Goal: Information Seeking & Learning: Learn about a topic

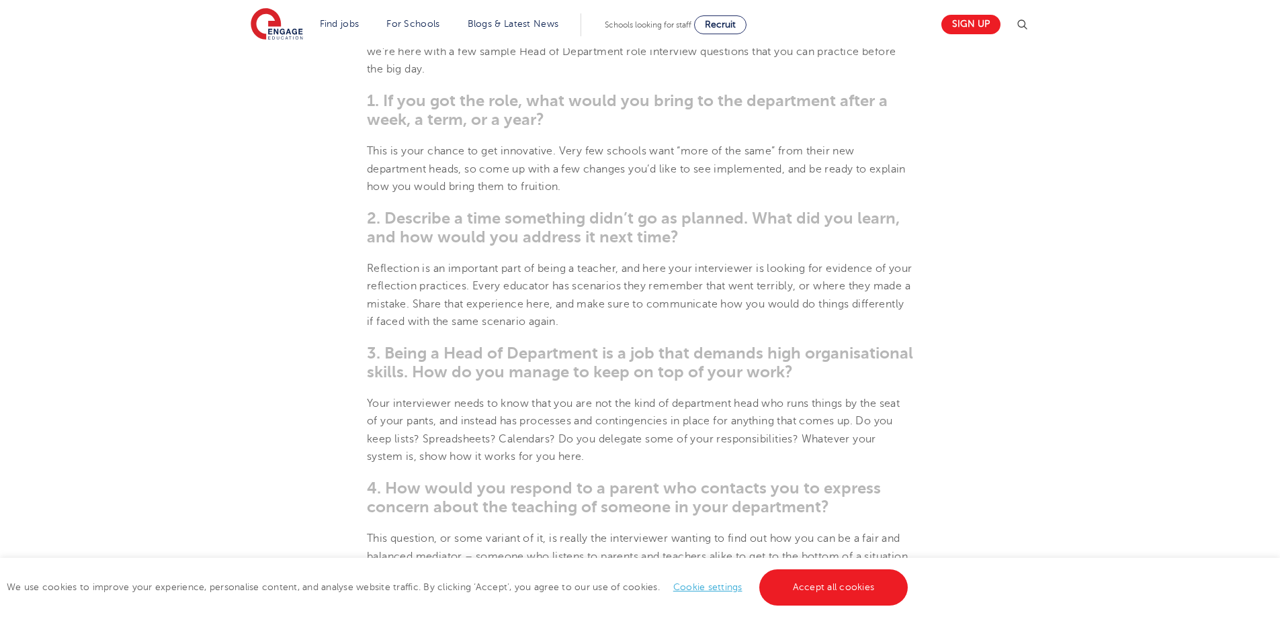
scroll to position [739, 0]
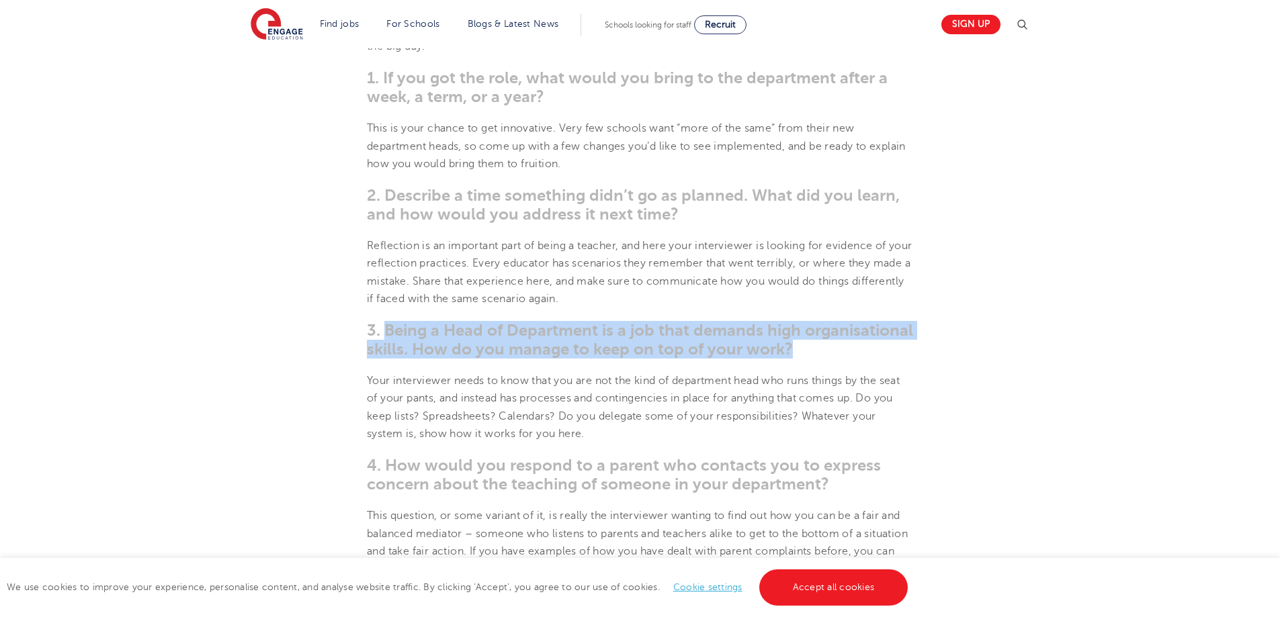
drag, startPoint x: 382, startPoint y: 333, endPoint x: 808, endPoint y: 349, distance: 426.3
click at [808, 349] on h3 "3. Being a Head of Department is a job that demands high organisational skills.…" at bounding box center [640, 340] width 546 height 38
copy span "Being a Head of Department is a job that demands high organisational skills. Ho…"
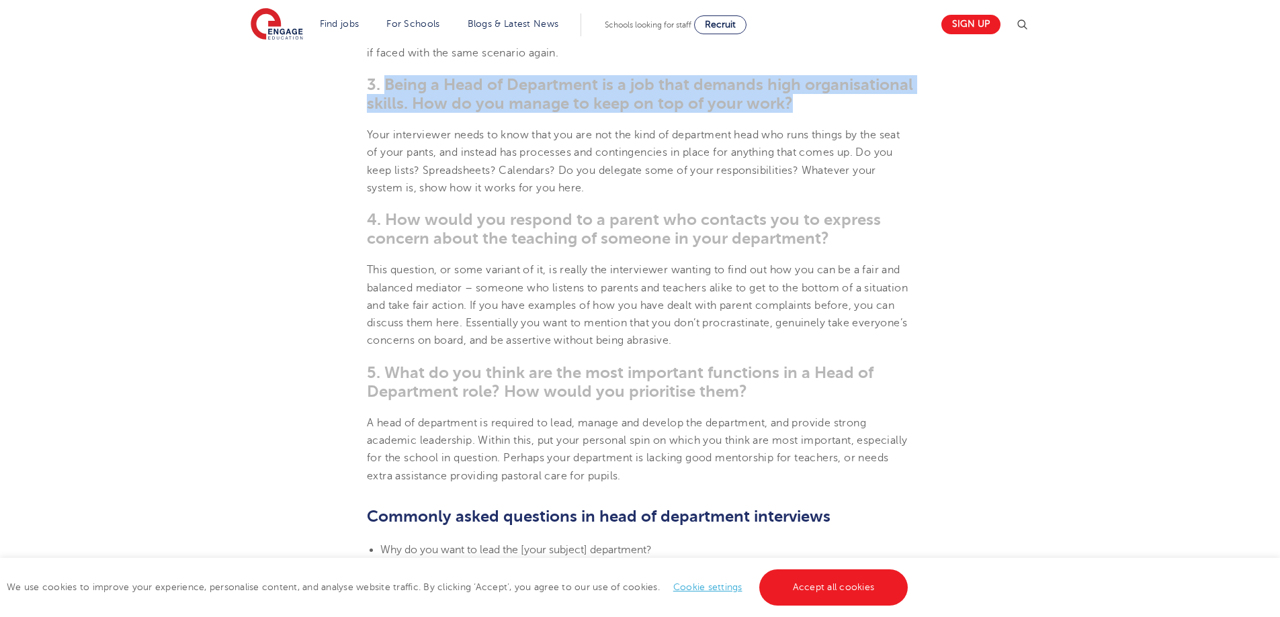
scroll to position [1008, 0]
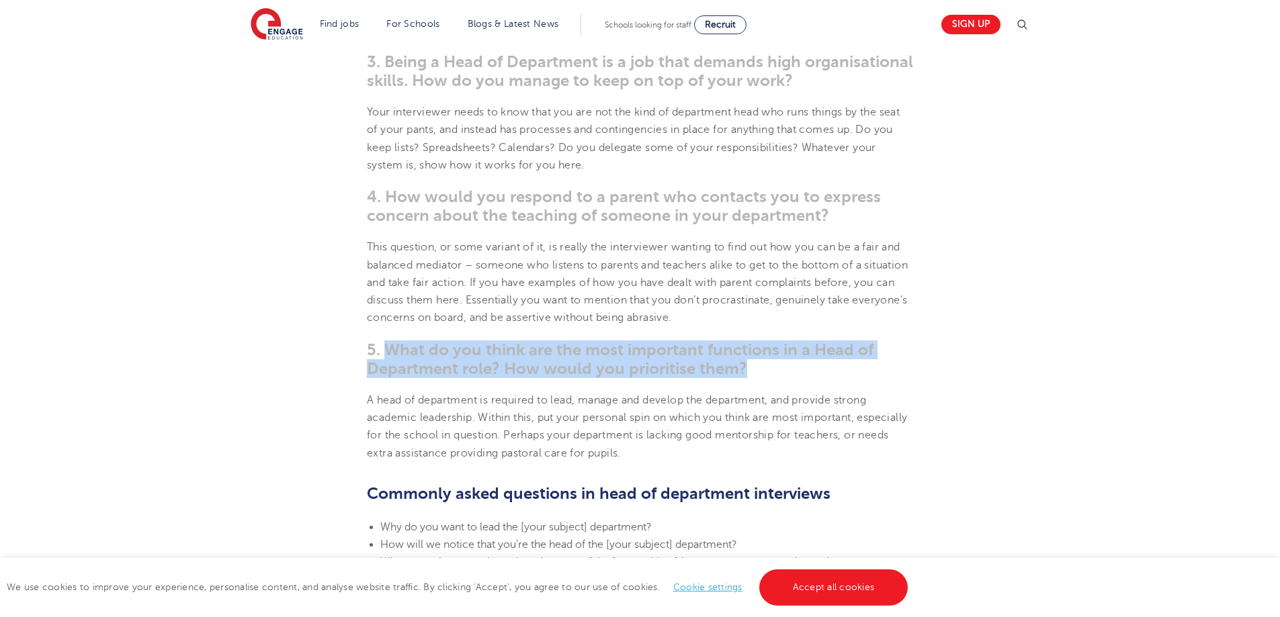
drag, startPoint x: 384, startPoint y: 343, endPoint x: 774, endPoint y: 360, distance: 390.7
click at [774, 360] on h3 "5. What do you think are the most important functions in a Head of Department r…" at bounding box center [640, 360] width 546 height 38
copy span "What do you think are the most important functions in a Head of Department role…"
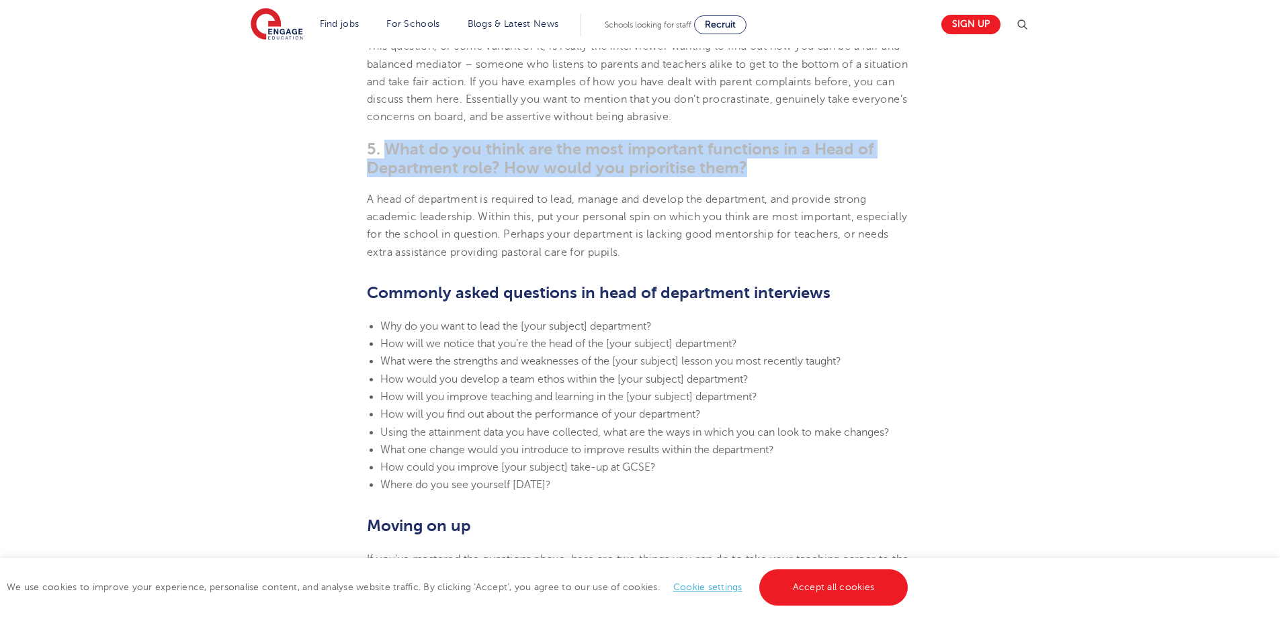
scroll to position [1209, 0]
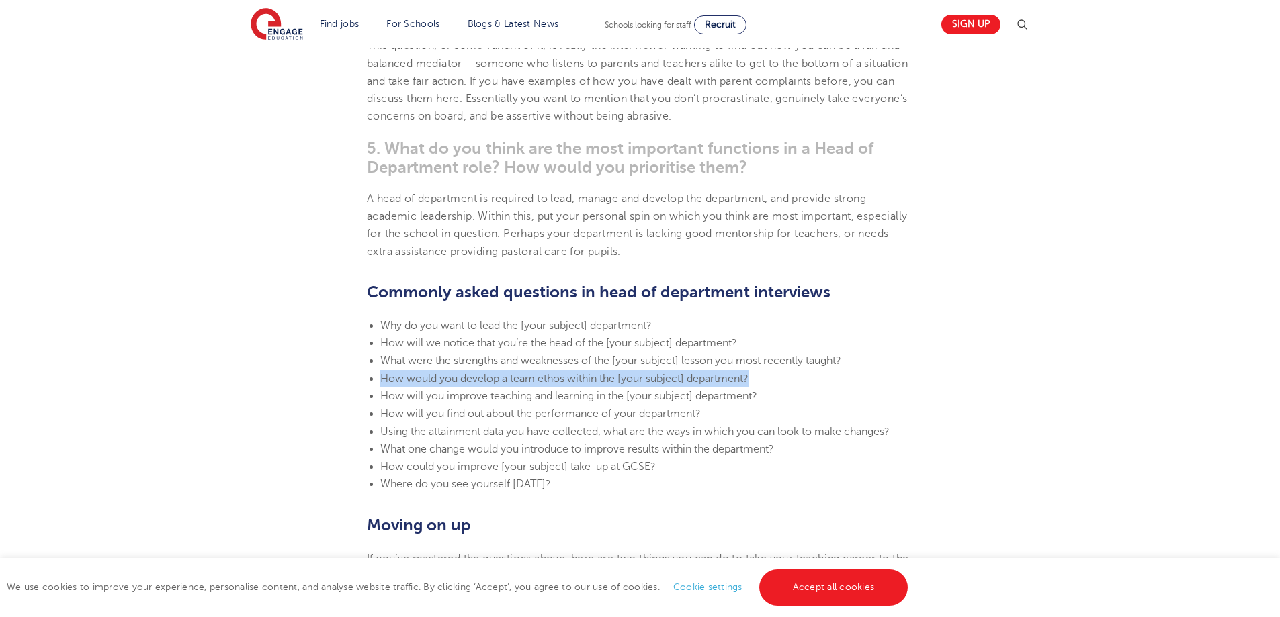
drag, startPoint x: 381, startPoint y: 378, endPoint x: 760, endPoint y: 382, distance: 379.0
click at [760, 382] on li "How would you develop a team ethos within the [your subject] department?" at bounding box center [646, 378] width 533 height 17
copy span "How would you develop a team ethos within the [your subject] department?"
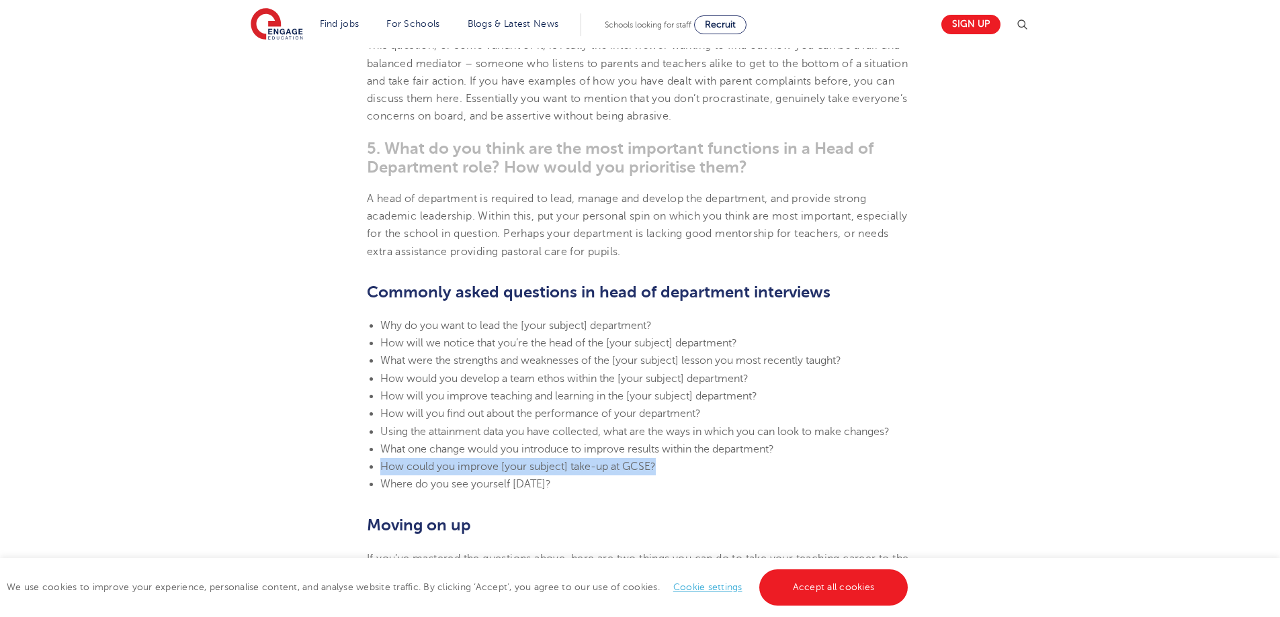
drag, startPoint x: 380, startPoint y: 468, endPoint x: 660, endPoint y: 472, distance: 279.5
click at [660, 472] on li "How could you improve [your subject] take-up at GCSE?" at bounding box center [646, 466] width 533 height 17
copy span "How could you improve [your subject] take-up at GCSE?"
